Goal: Navigation & Orientation: Find specific page/section

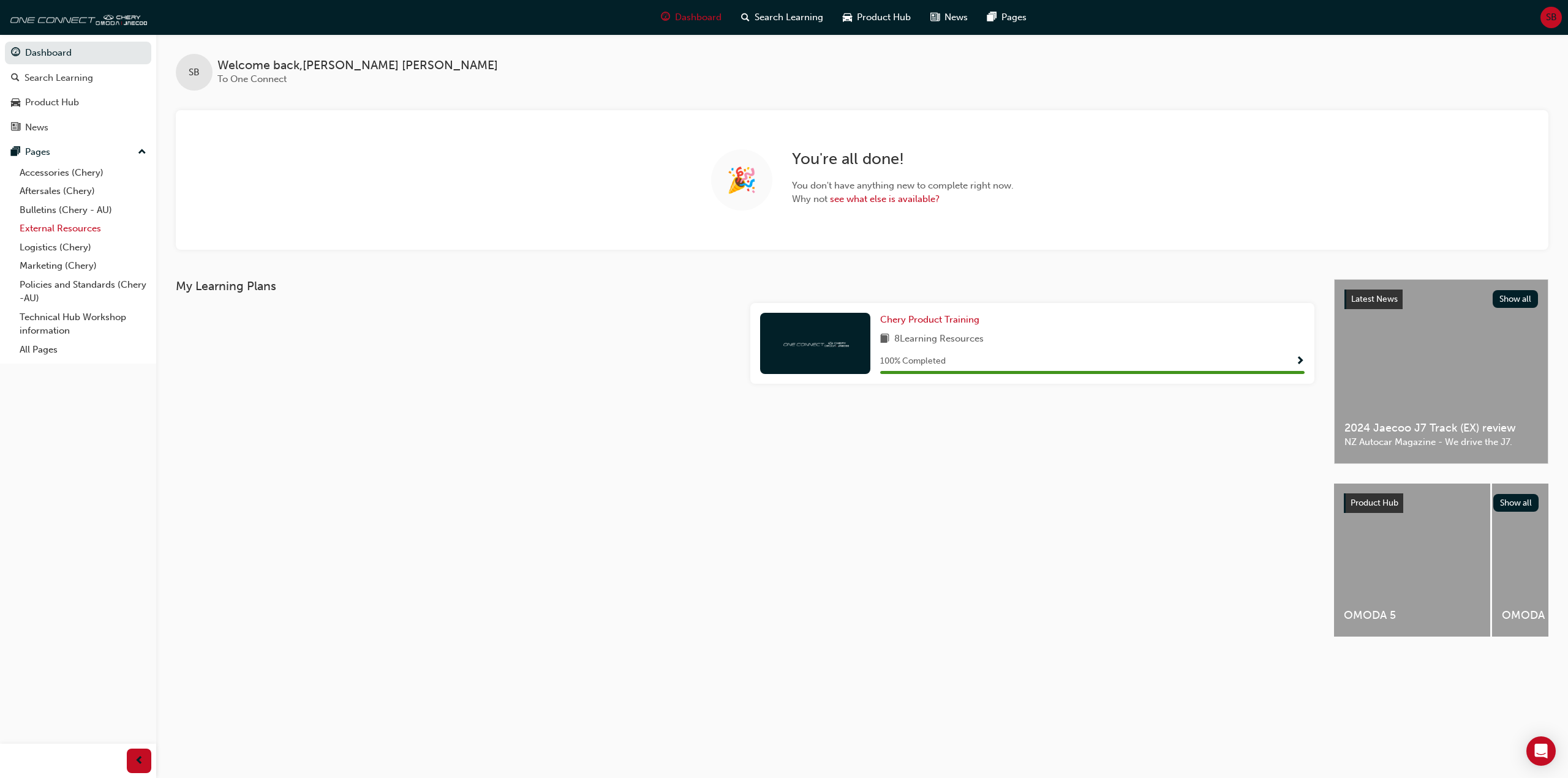
click at [50, 226] on link "External Resources" at bounding box center [82, 229] width 137 height 19
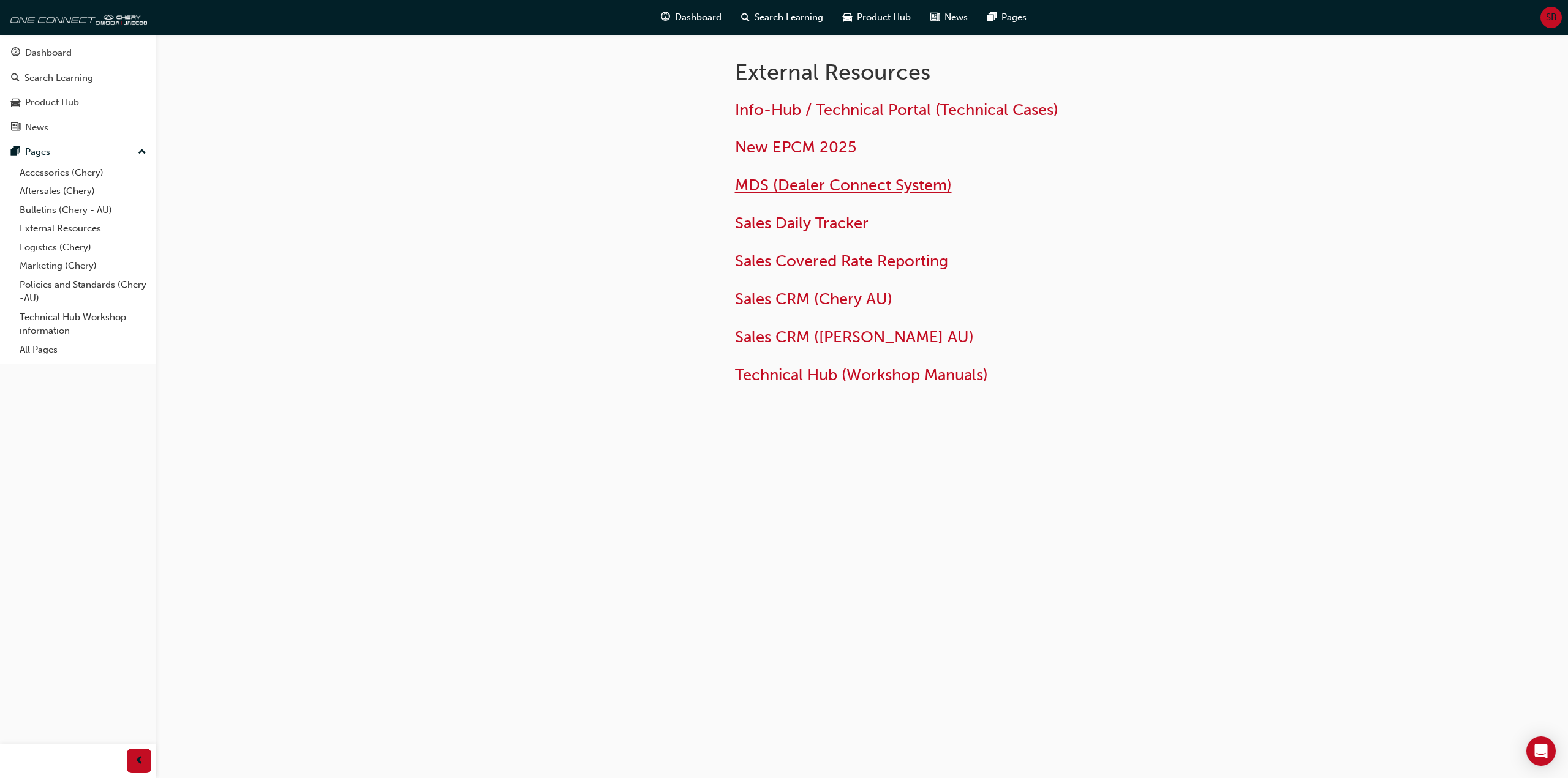
click at [770, 188] on span "MDS (Dealer Connect System)" at bounding box center [843, 185] width 217 height 19
click at [815, 144] on span "New EPCM 2025" at bounding box center [795, 147] width 121 height 19
